Goal: Task Accomplishment & Management: Use online tool/utility

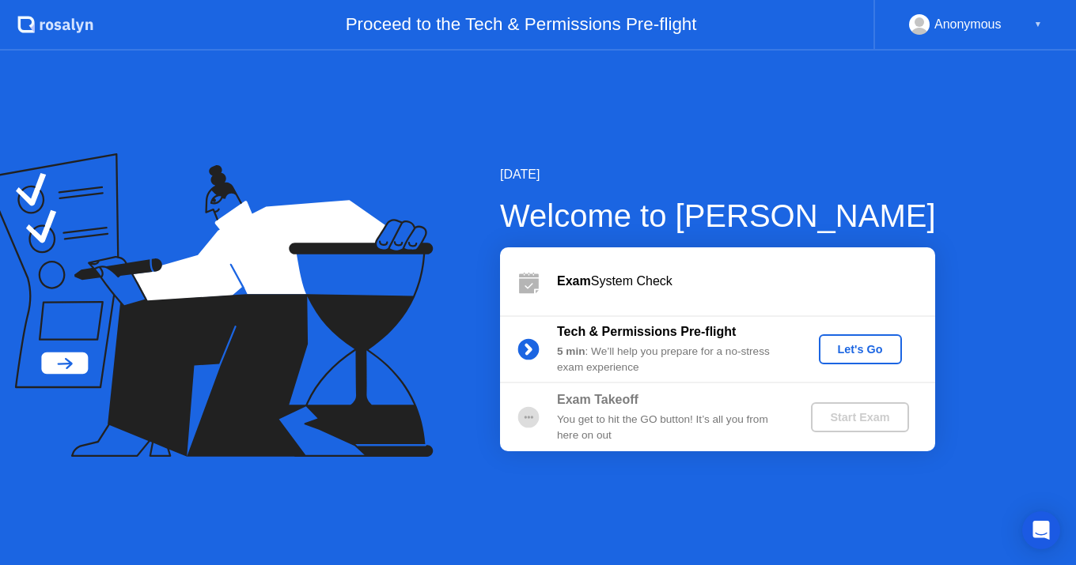
click at [852, 350] on div "Let's Go" at bounding box center [860, 349] width 70 height 13
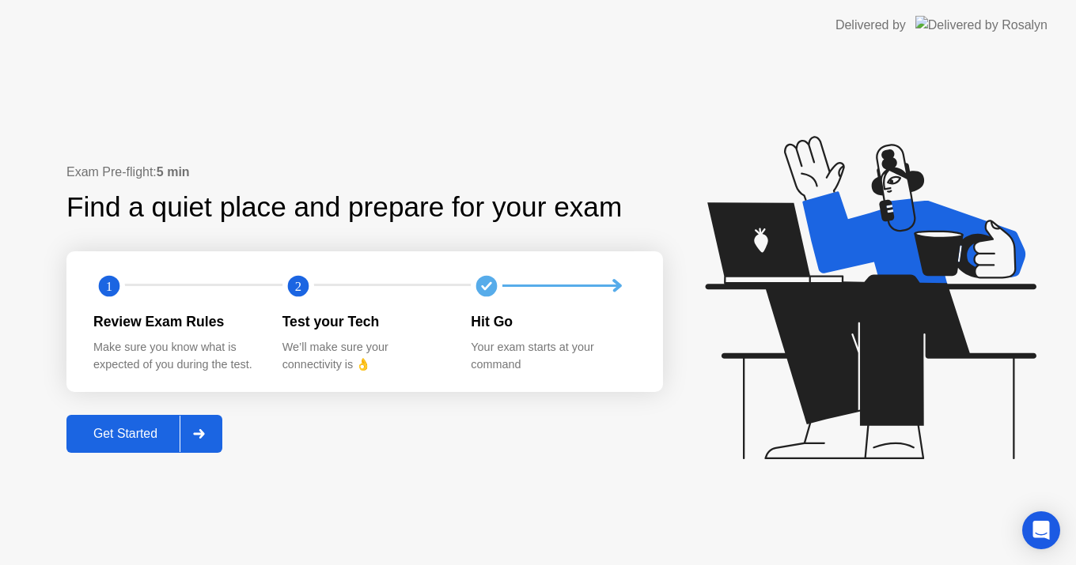
click at [180, 434] on div "Get Started" at bounding box center [125, 434] width 108 height 14
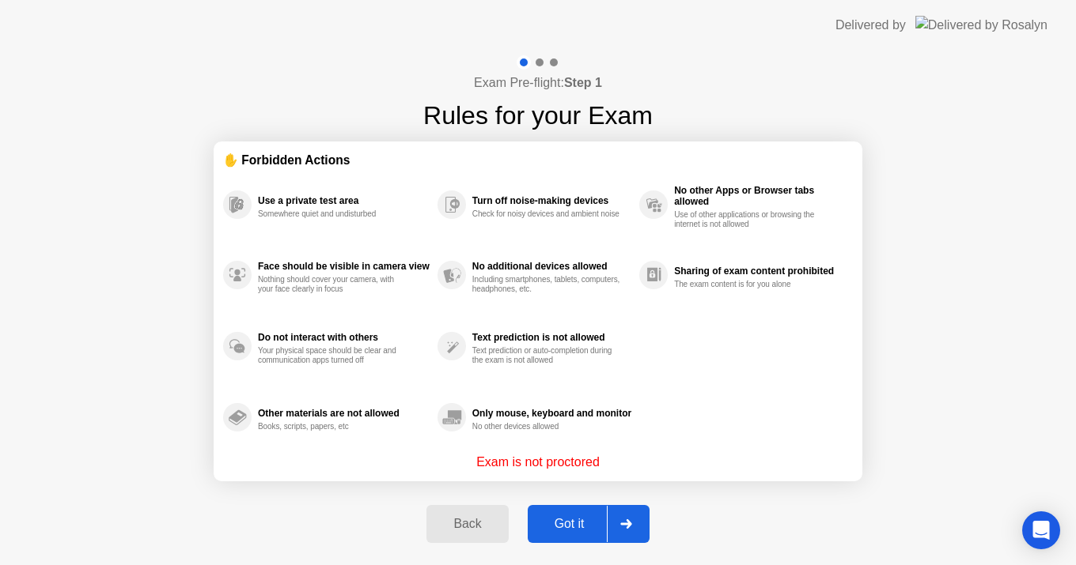
click at [575, 514] on button "Got it" at bounding box center [588, 524] width 122 height 38
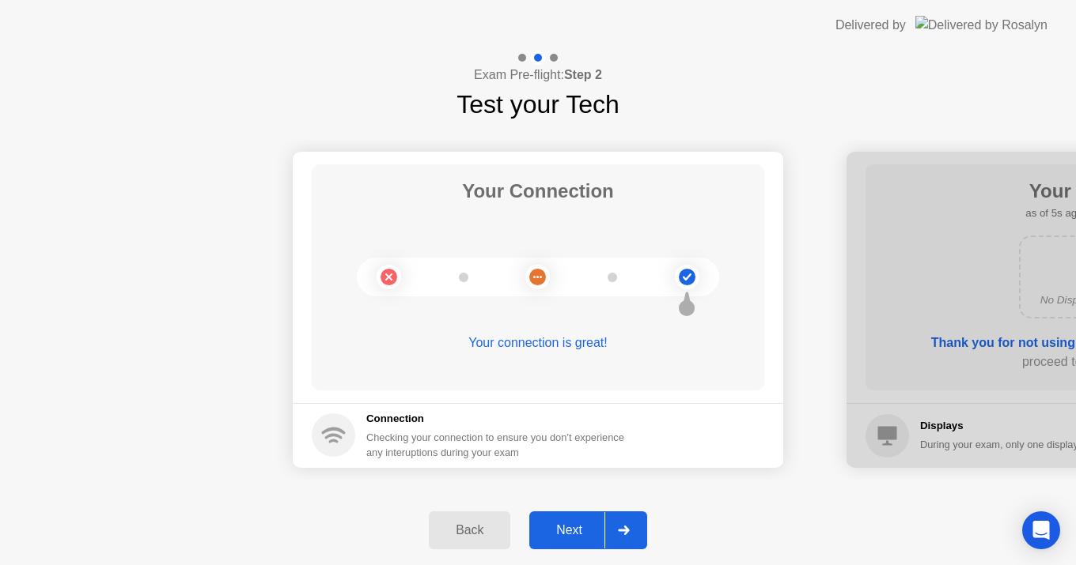
click at [592, 520] on button "Next" at bounding box center [588, 531] width 118 height 38
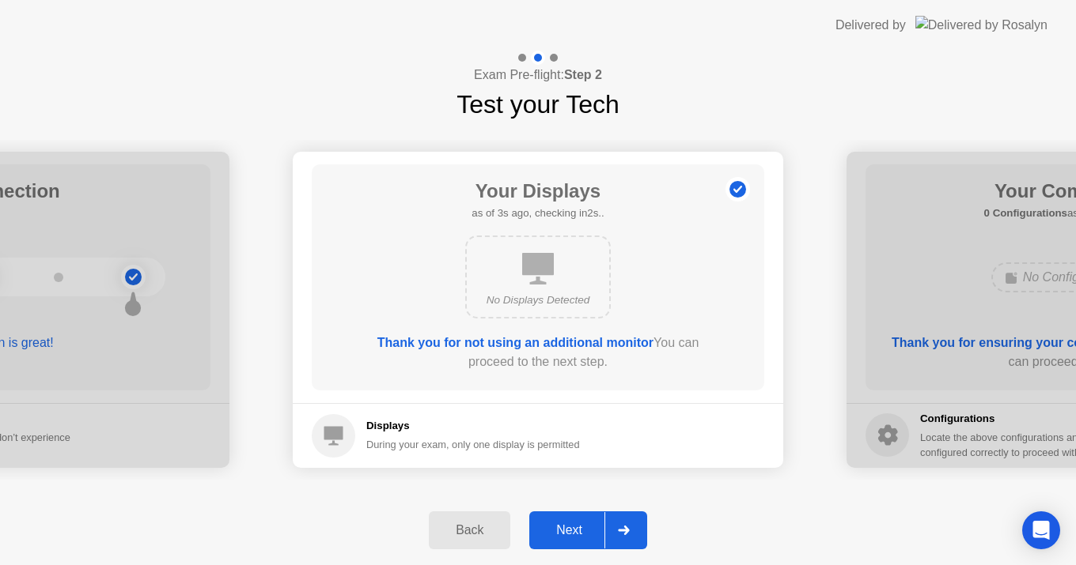
click at [577, 527] on div "Next" at bounding box center [569, 531] width 70 height 14
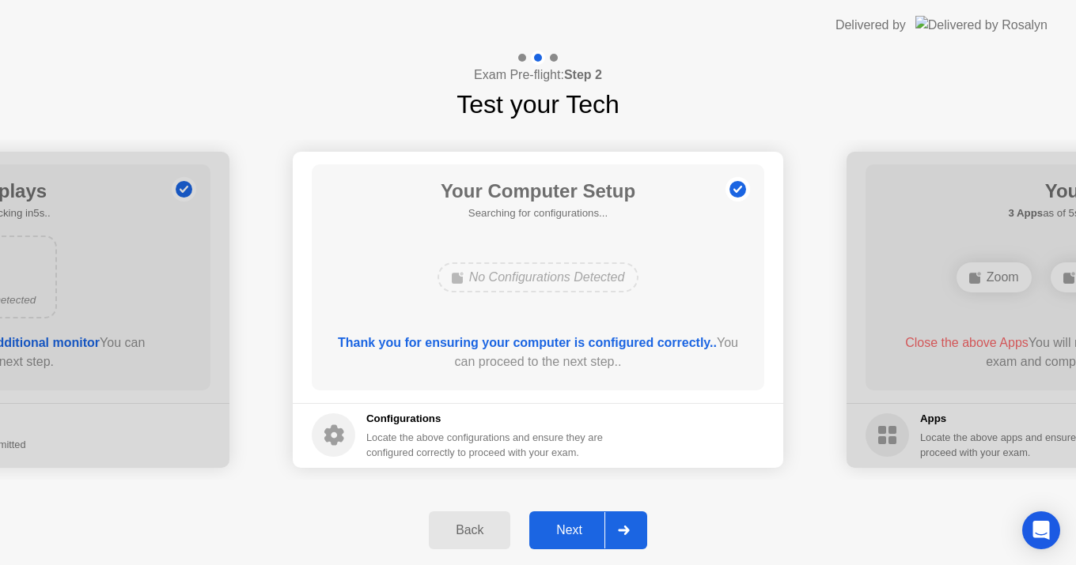
click at [577, 527] on div "Next" at bounding box center [569, 531] width 70 height 14
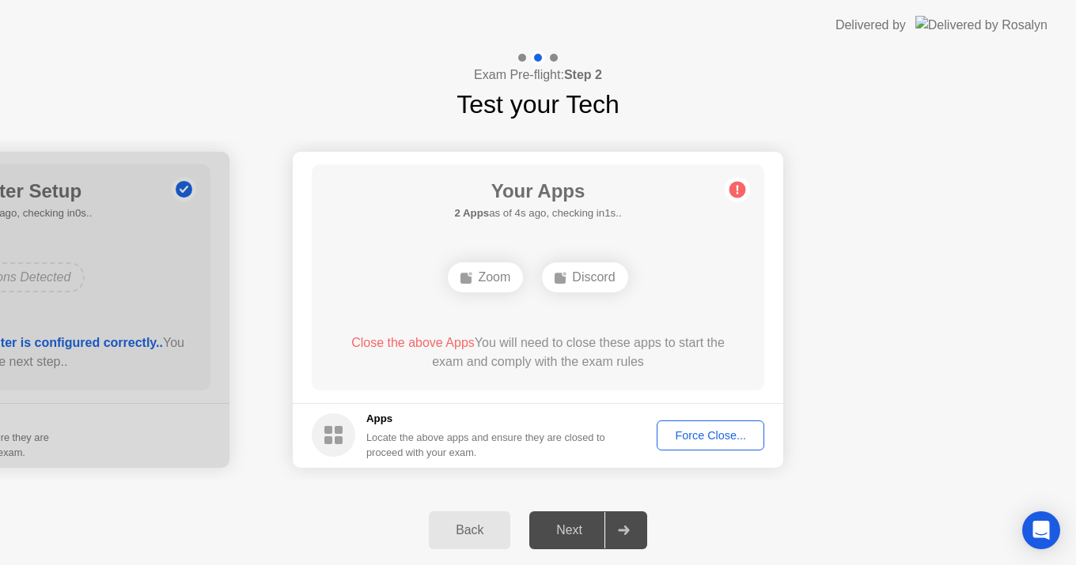
click at [685, 429] on div "Force Close..." at bounding box center [710, 435] width 96 height 13
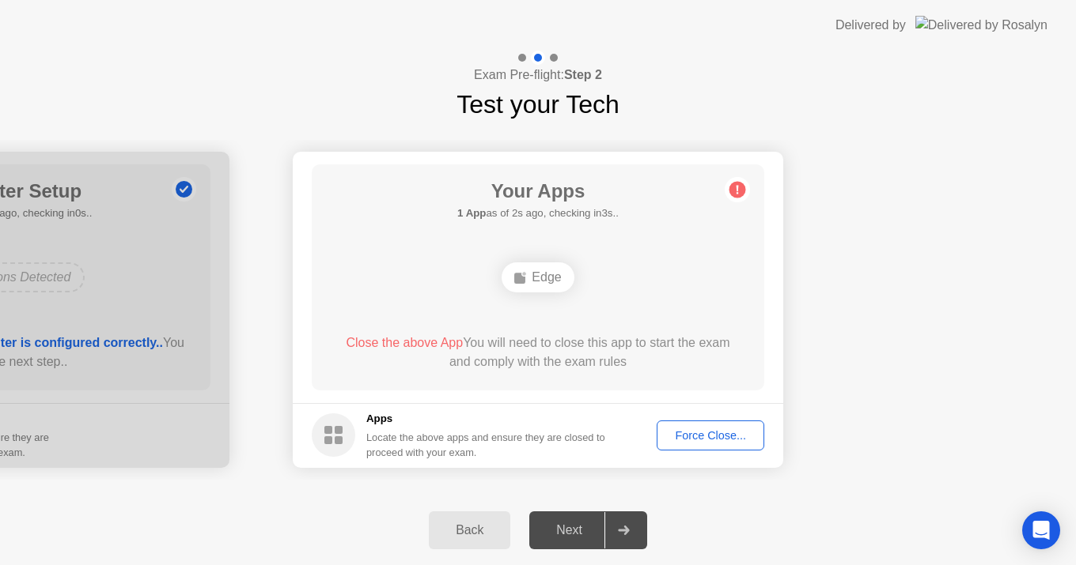
click at [708, 429] on div "Force Close..." at bounding box center [710, 435] width 96 height 13
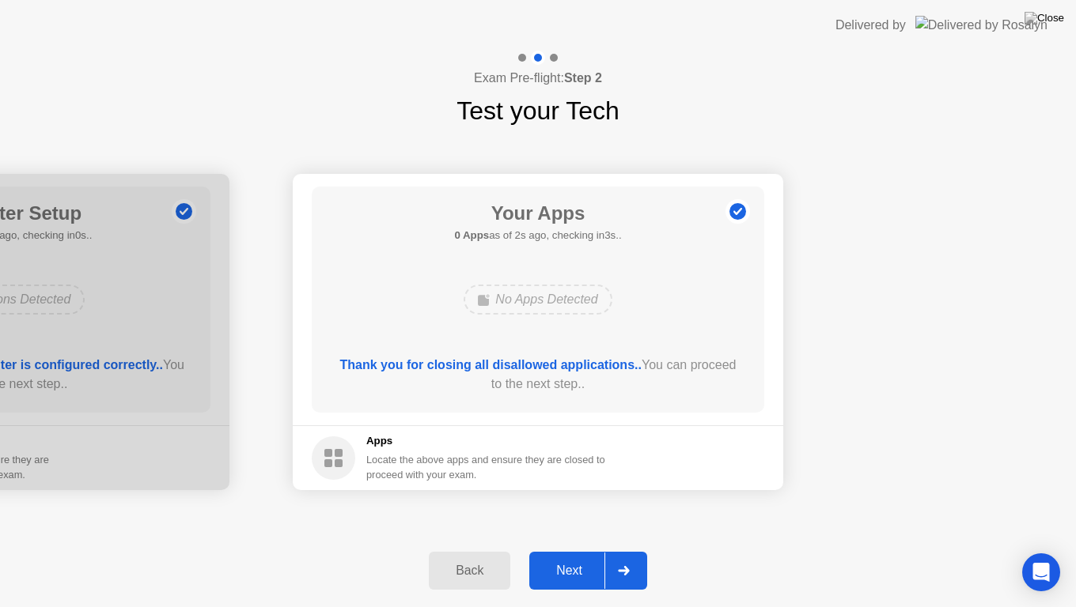
click at [573, 565] on div "Next" at bounding box center [569, 571] width 70 height 14
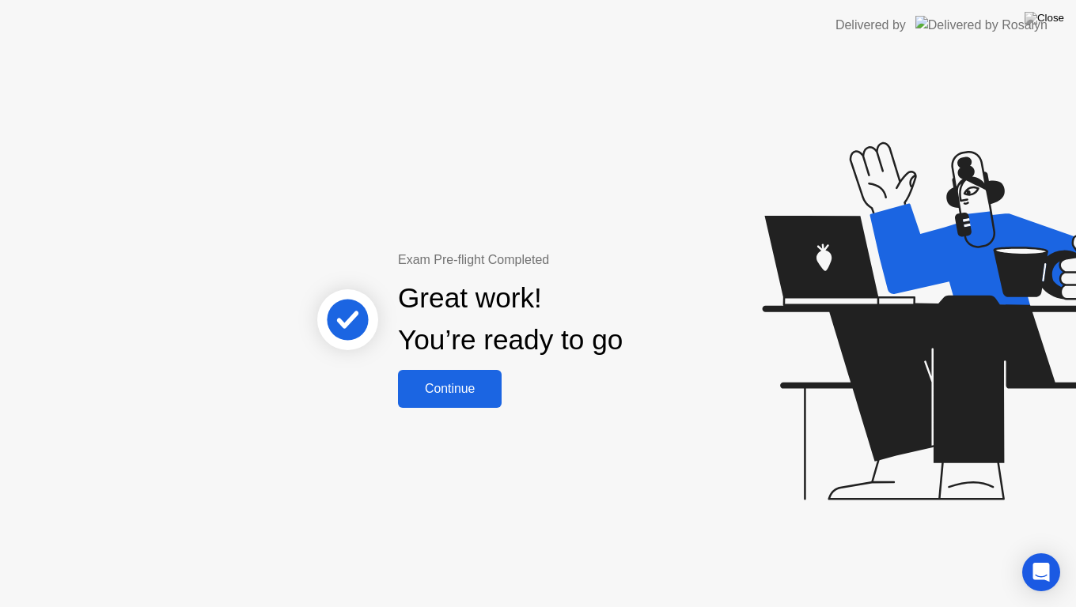
click at [488, 390] on div "Continue" at bounding box center [450, 389] width 94 height 14
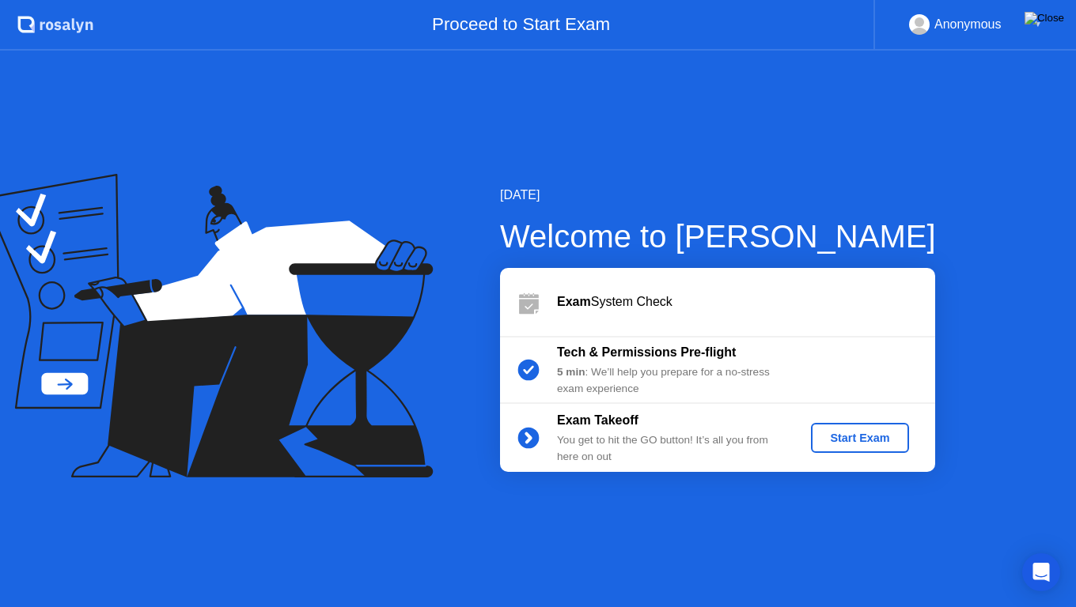
click at [1055, 19] on img at bounding box center [1044, 18] width 40 height 13
